Goal: Task Accomplishment & Management: Manage account settings

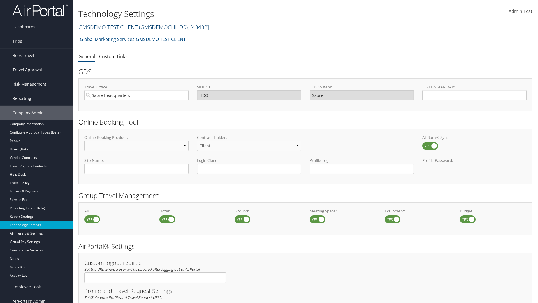
click at [108, 27] on link "GMSDEMO TEST CLIENT ( GMSDEMOCHILDR ) , [ 43433 ]" at bounding box center [143, 27] width 131 height 8
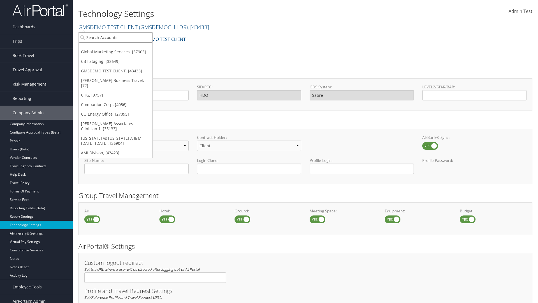
click at [115, 37] on input "search" at bounding box center [116, 37] width 74 height 10
type input "GMSDEMO TEST CLIENT"
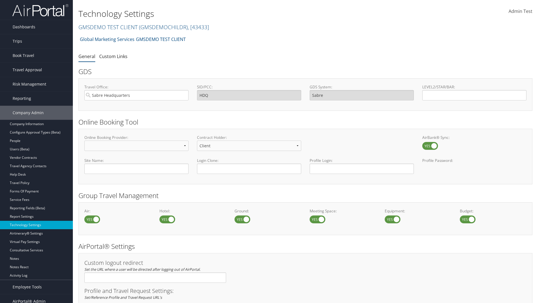
scroll to position [190, 0]
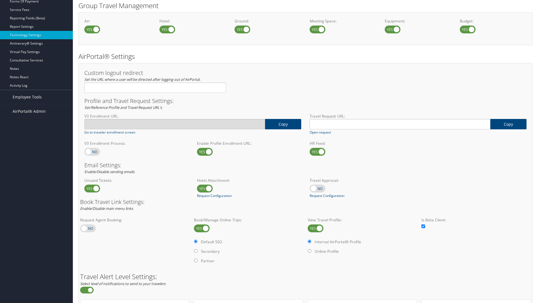
click at [92, 151] on label at bounding box center [92, 152] width 16 height 8
click at [91, 151] on input "checkbox" at bounding box center [89, 152] width 4 height 4
checkbox input "true"
type input "[URL][DOMAIN_NAME]"
click at [92, 151] on label at bounding box center [92, 152] width 16 height 8
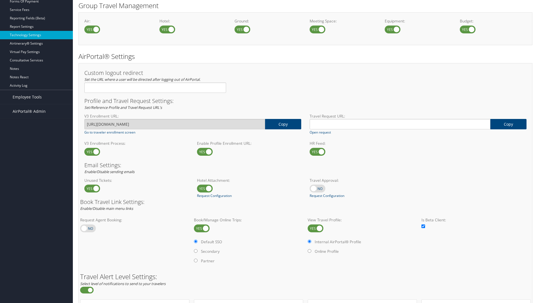
click at [91, 151] on input "checkbox" at bounding box center [89, 152] width 4 height 4
checkbox input "false"
